Goal: Task Accomplishment & Management: Use online tool/utility

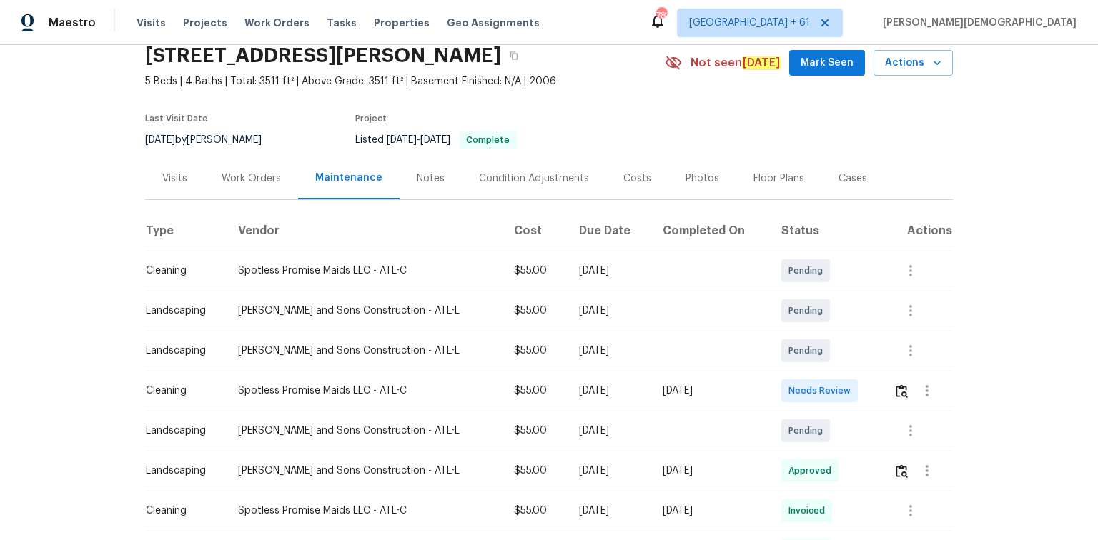
scroll to position [114, 0]
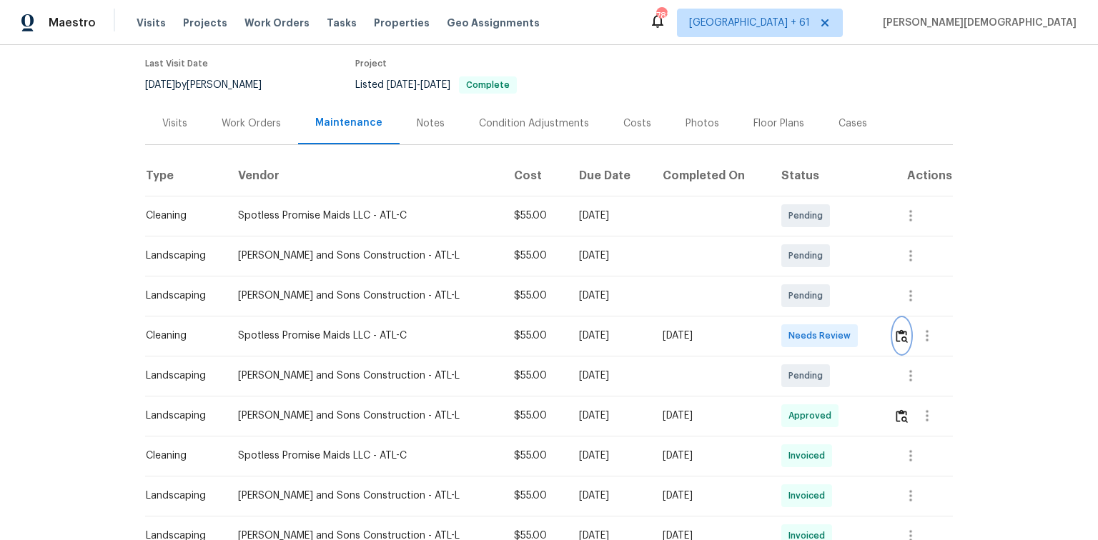
click at [781, 330] on img "button" at bounding box center [902, 337] width 12 height 14
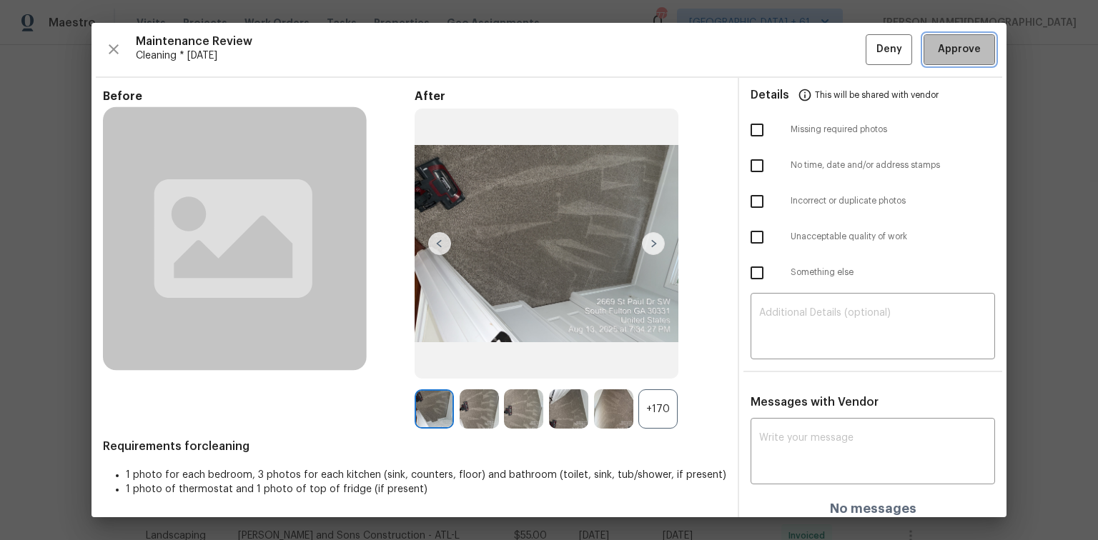
click at [781, 52] on span "Approve" at bounding box center [959, 50] width 43 height 18
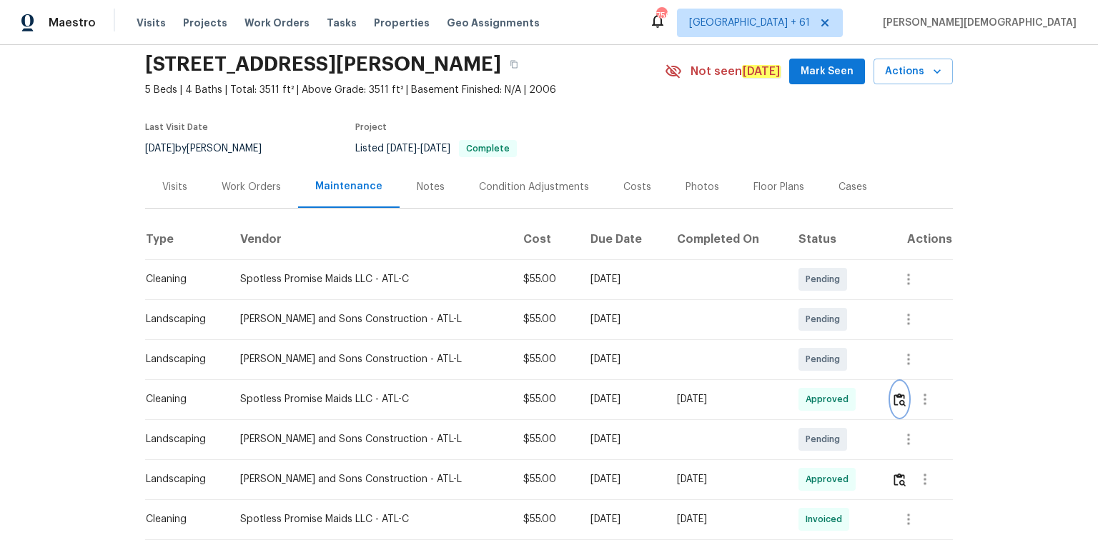
scroll to position [0, 0]
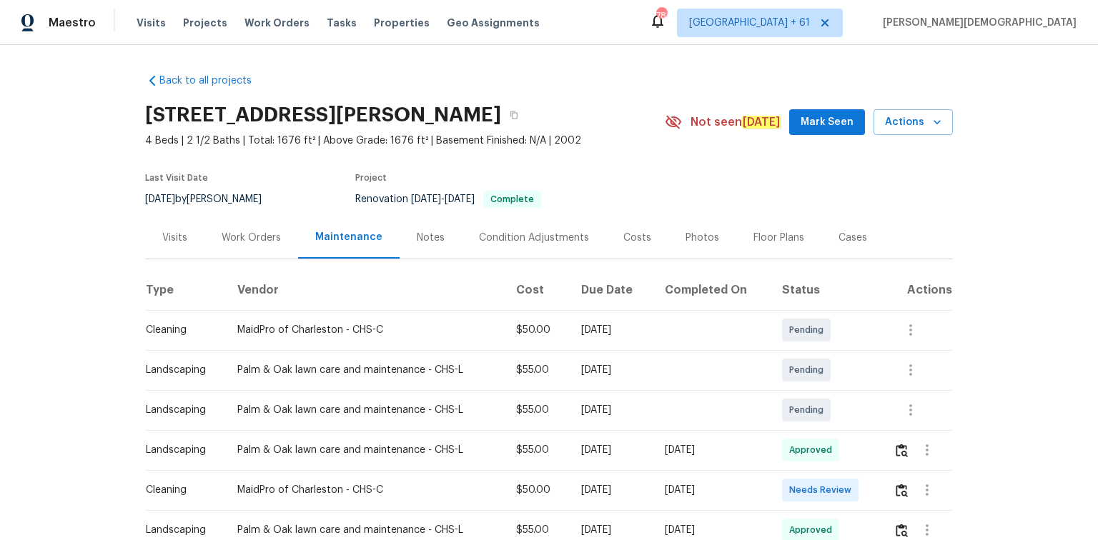
scroll to position [343, 0]
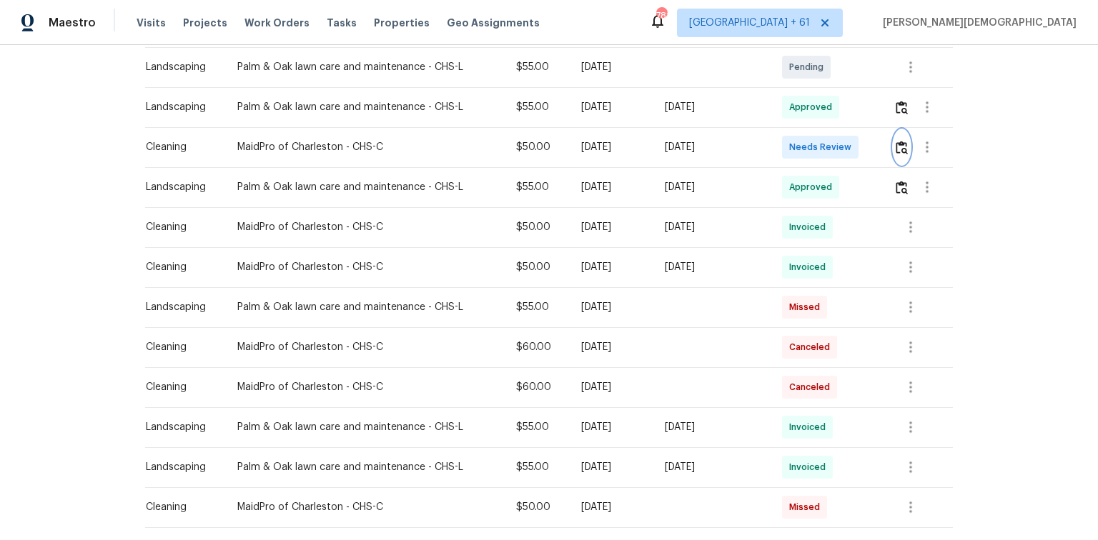
click at [781, 141] on img "button" at bounding box center [902, 148] width 12 height 14
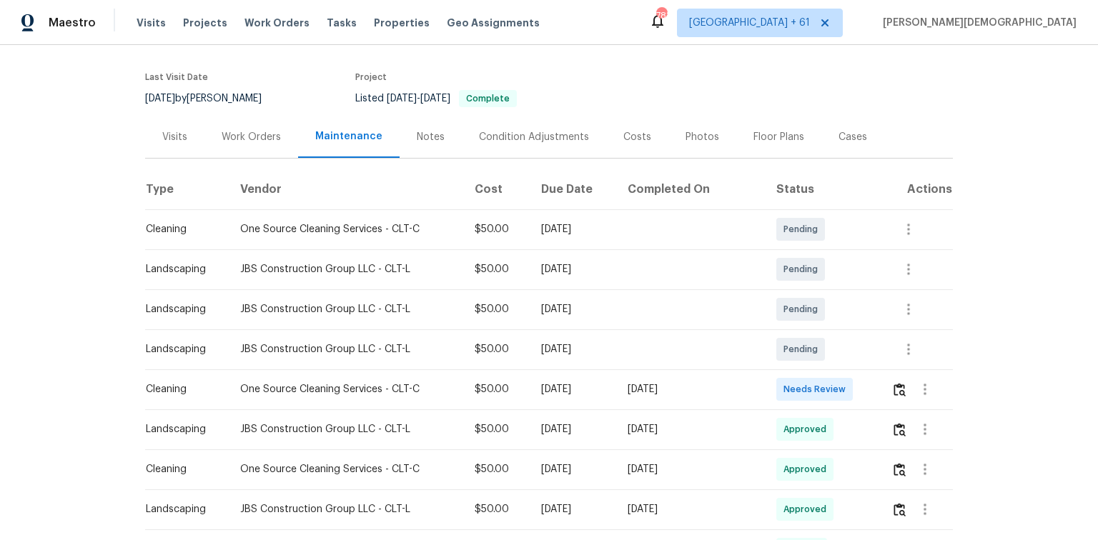
scroll to position [114, 0]
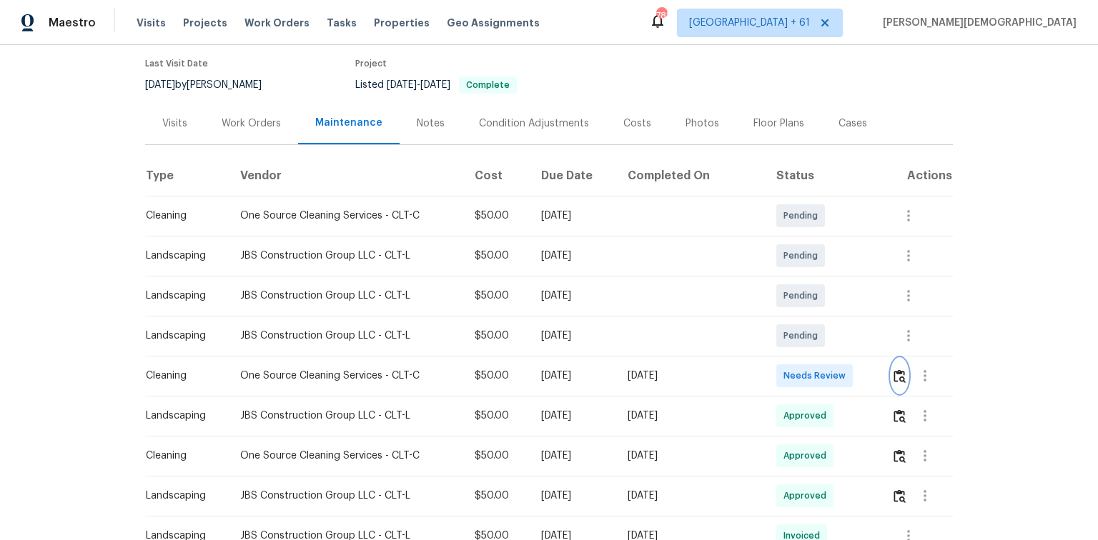
click at [781, 361] on button "button" at bounding box center [899, 376] width 16 height 34
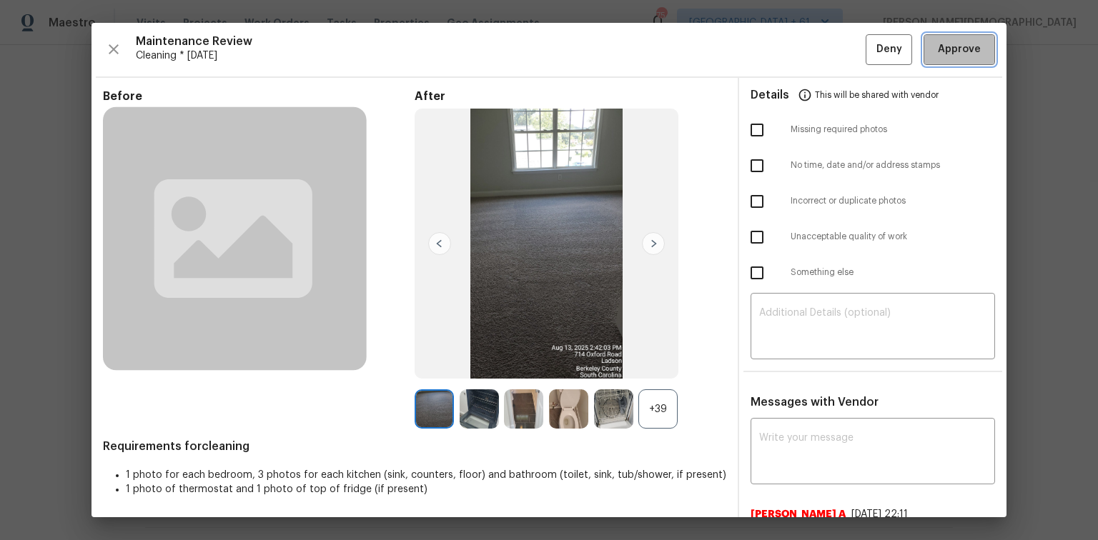
click at [947, 54] on span "Approve" at bounding box center [959, 50] width 43 height 18
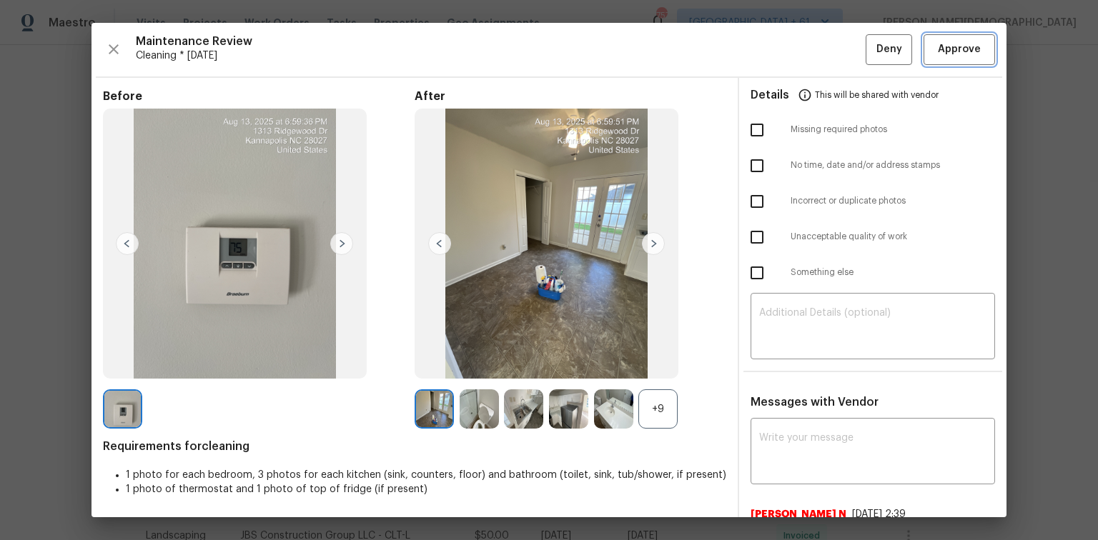
click at [947, 59] on button "Approve" at bounding box center [959, 49] width 71 height 31
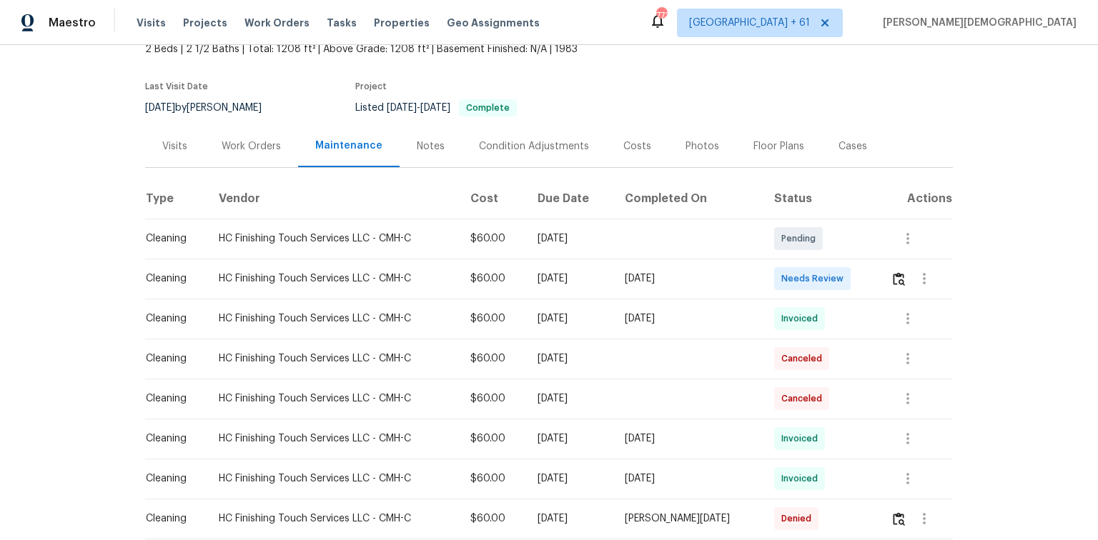
scroll to position [172, 0]
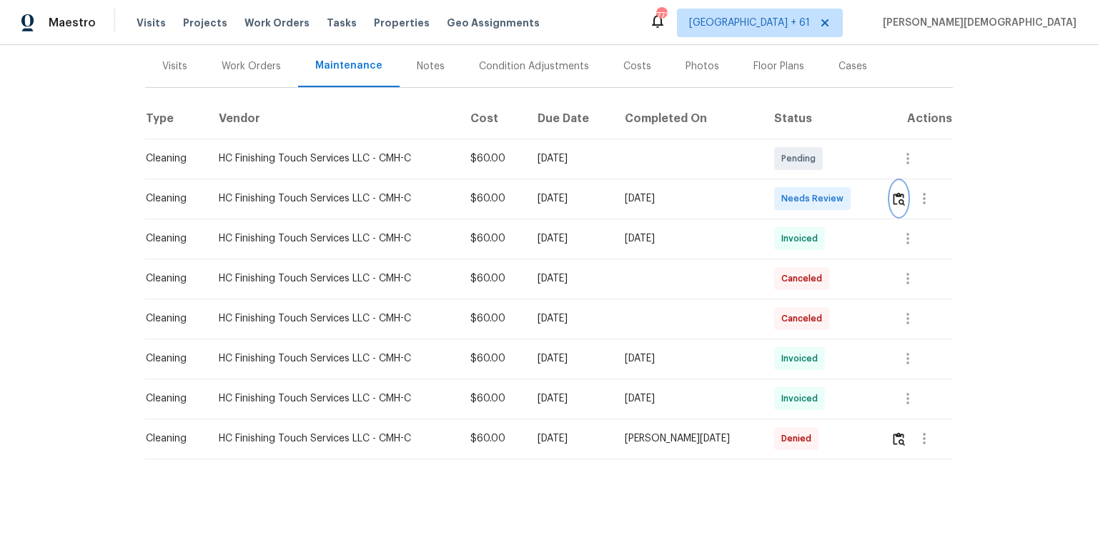
click at [781, 182] on button "button" at bounding box center [899, 199] width 16 height 34
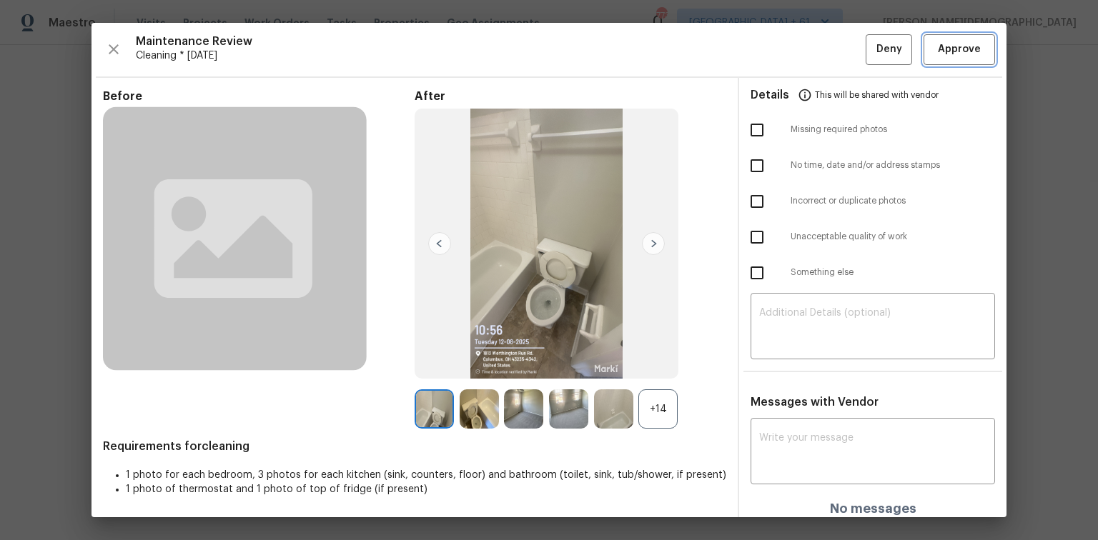
click at [781, 57] on span "Approve" at bounding box center [959, 50] width 43 height 18
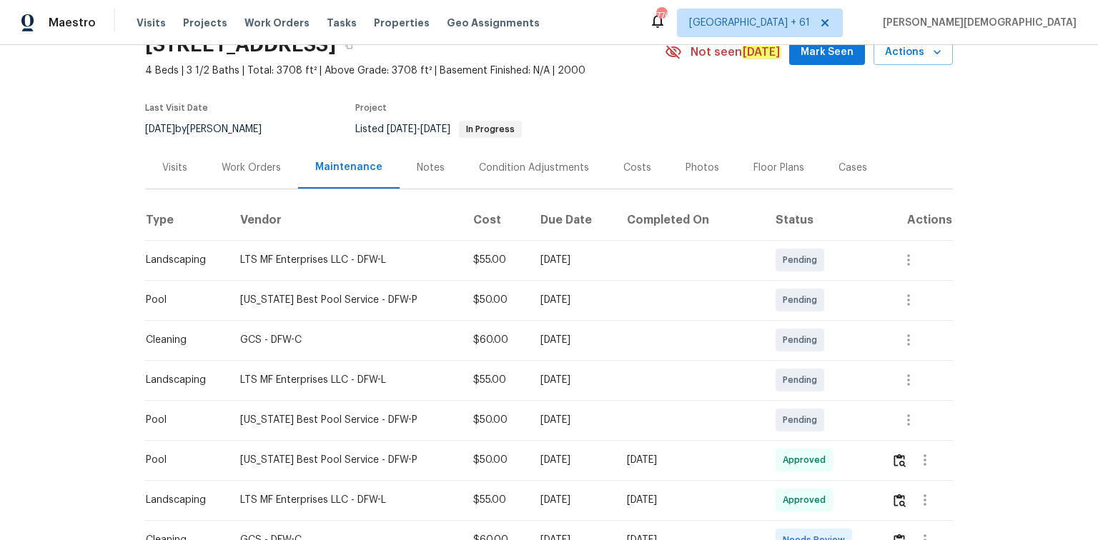
scroll to position [172, 0]
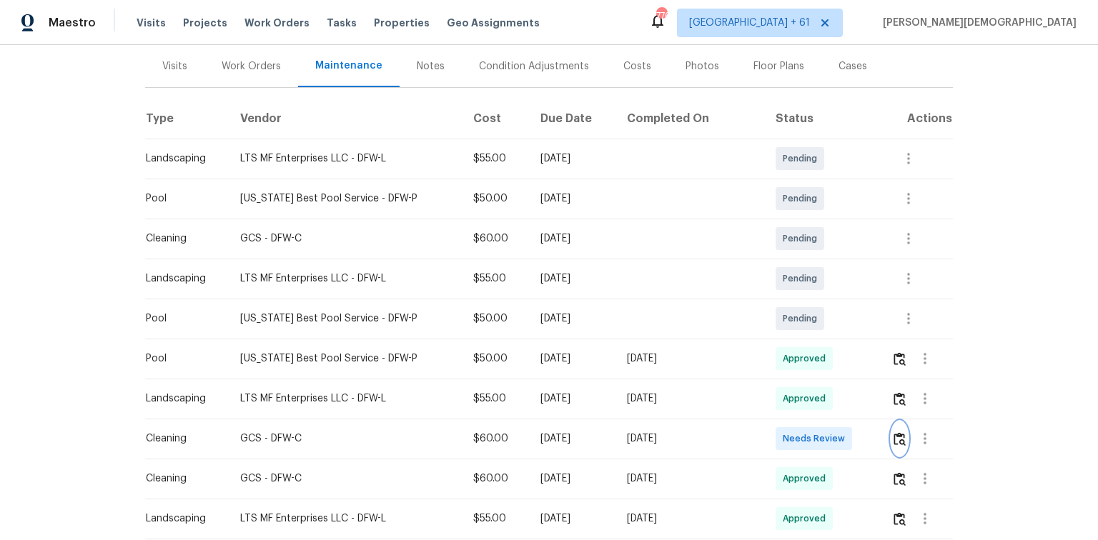
click at [781, 361] on button "button" at bounding box center [899, 439] width 16 height 34
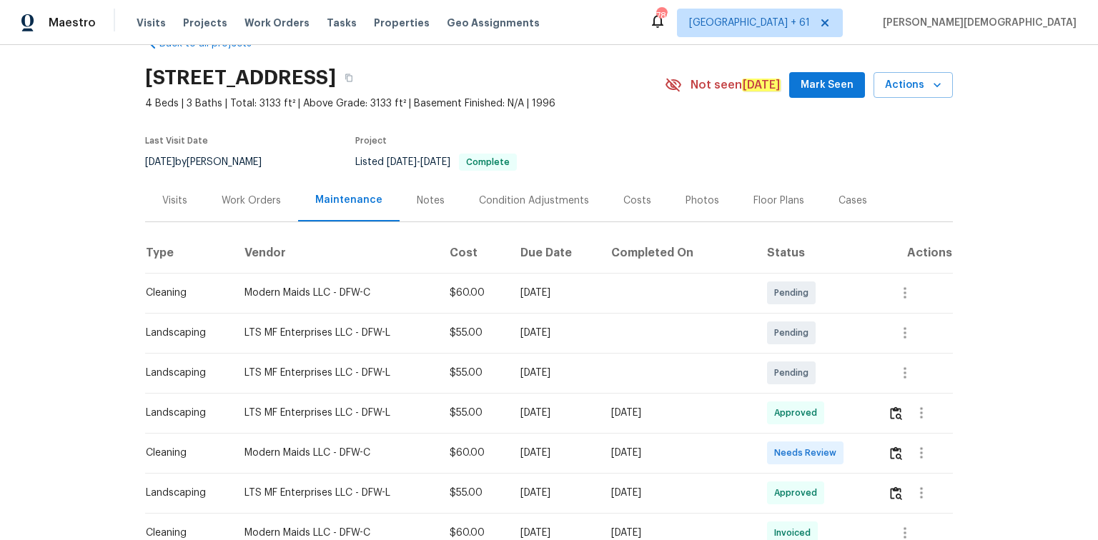
scroll to position [172, 0]
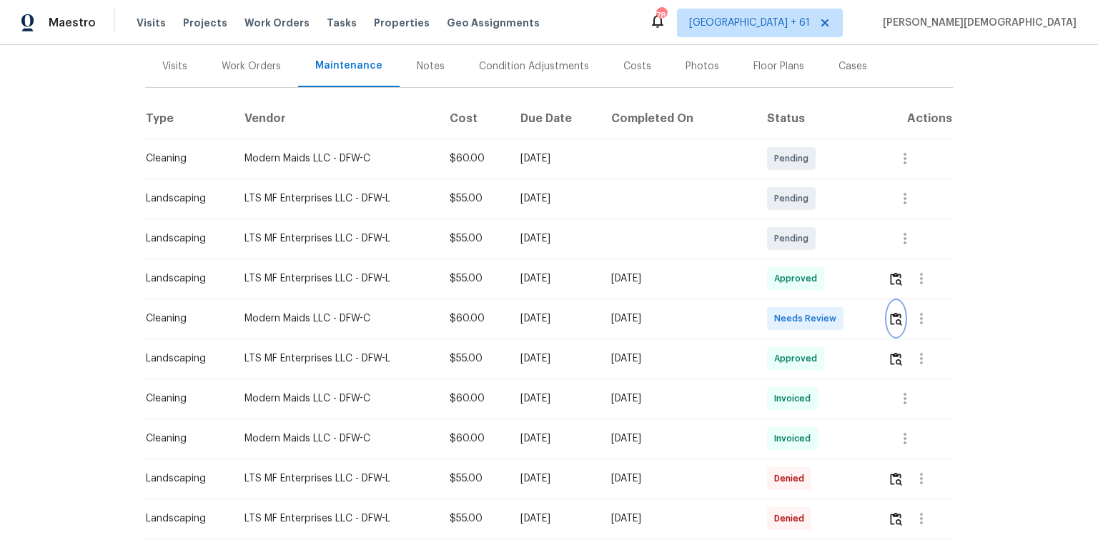
click at [781, 312] on img "button" at bounding box center [896, 319] width 12 height 14
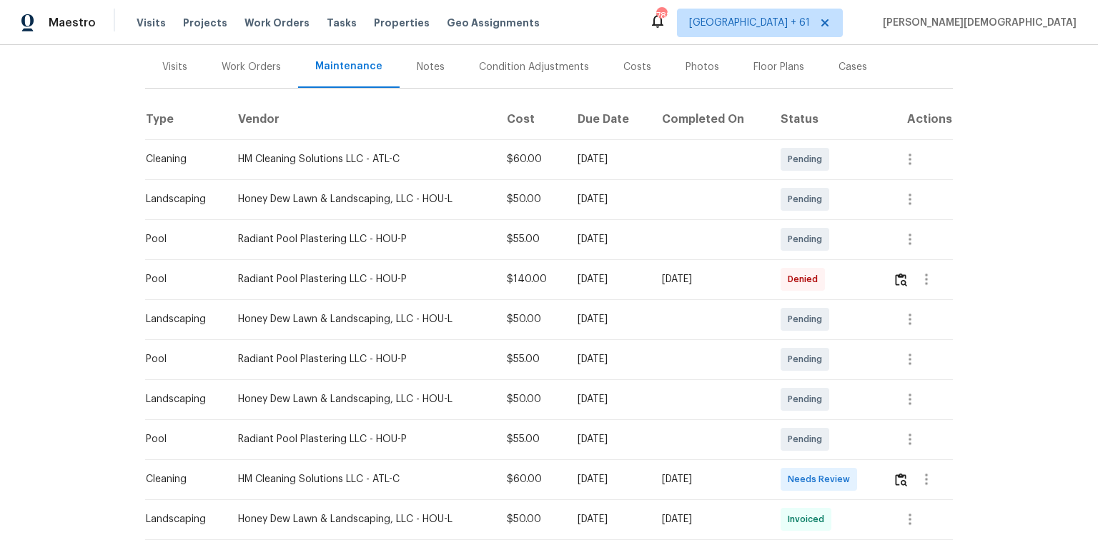
scroll to position [172, 0]
click at [781, 361] on img "button" at bounding box center [901, 480] width 12 height 14
